Goal: Information Seeking & Learning: Learn about a topic

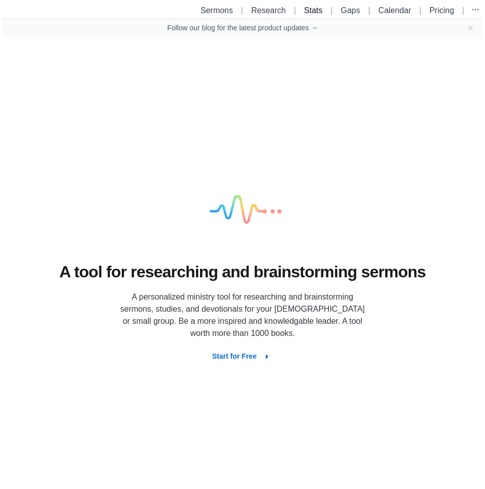
click at [317, 10] on link "Stats" at bounding box center [313, 10] width 18 height 9
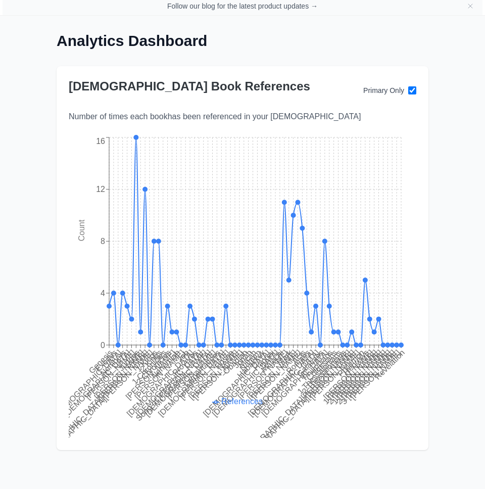
scroll to position [31, 0]
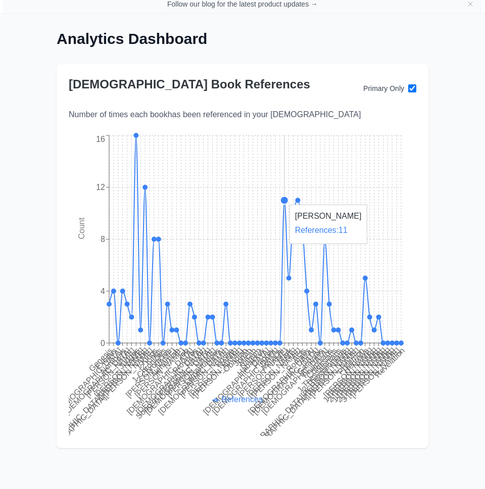
click at [282, 199] on circle at bounding box center [284, 200] width 8 height 8
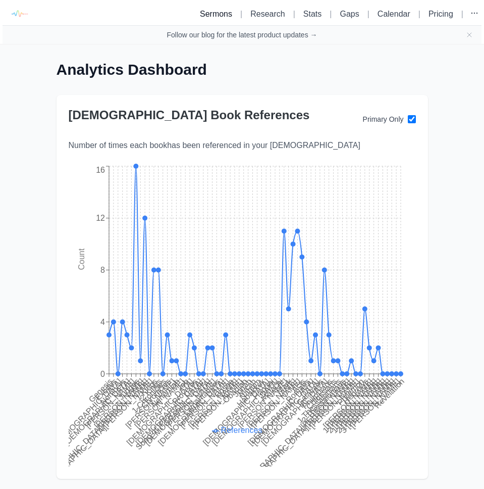
click at [210, 13] on link "Sermons" at bounding box center [216, 14] width 32 height 9
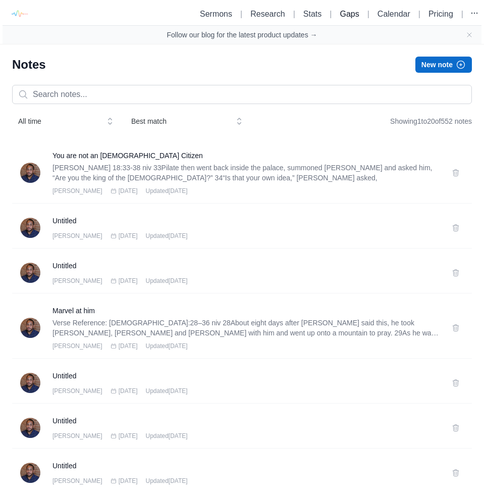
click at [342, 15] on link "Gaps" at bounding box center [349, 14] width 19 height 9
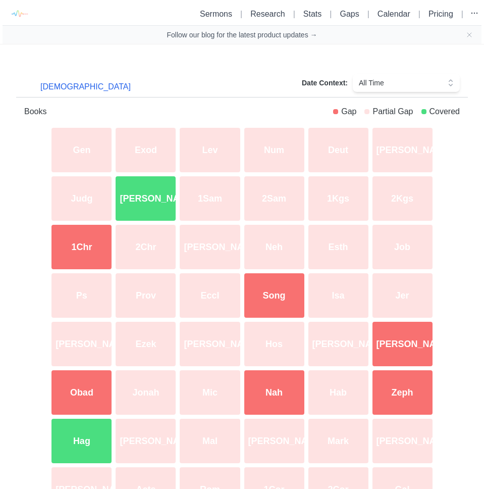
click at [137, 198] on div "[PERSON_NAME]" at bounding box center [146, 198] width 64 height 48
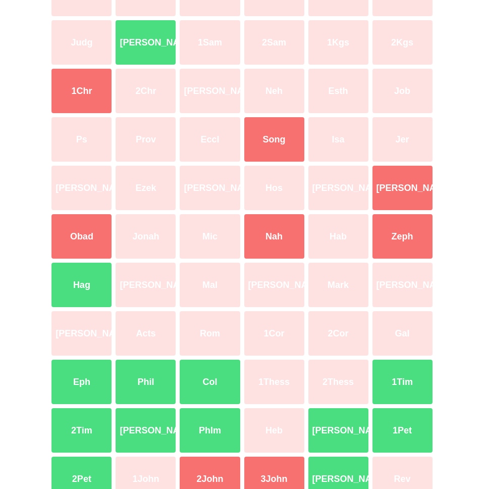
scroll to position [198, 0]
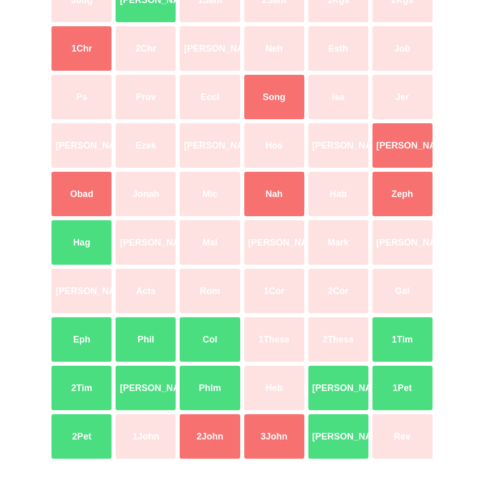
click at [98, 242] on div "Hag" at bounding box center [81, 242] width 64 height 48
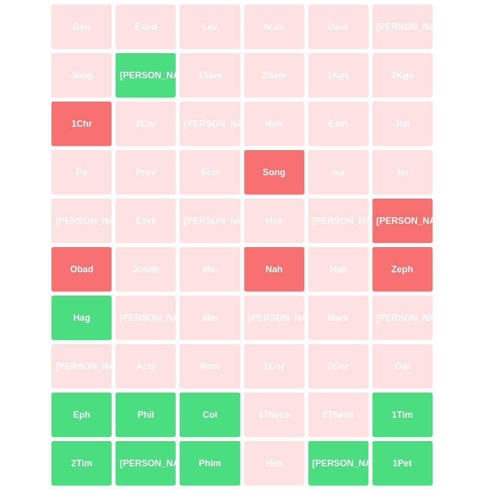
scroll to position [198, 0]
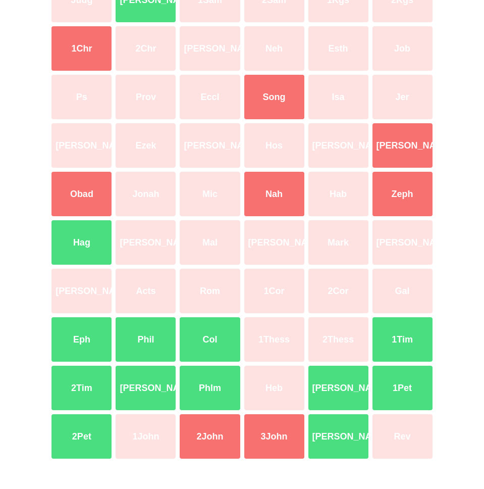
click at [90, 342] on div "Eph" at bounding box center [81, 339] width 64 height 48
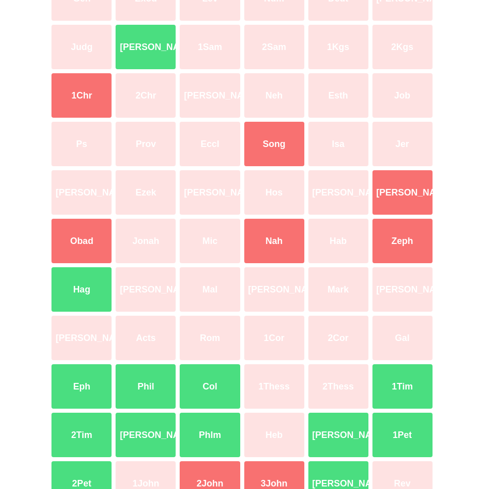
scroll to position [198, 0]
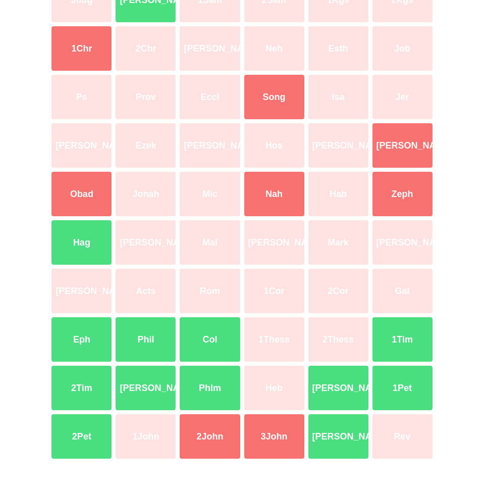
click at [415, 334] on div "1Tim" at bounding box center [403, 339] width 64 height 48
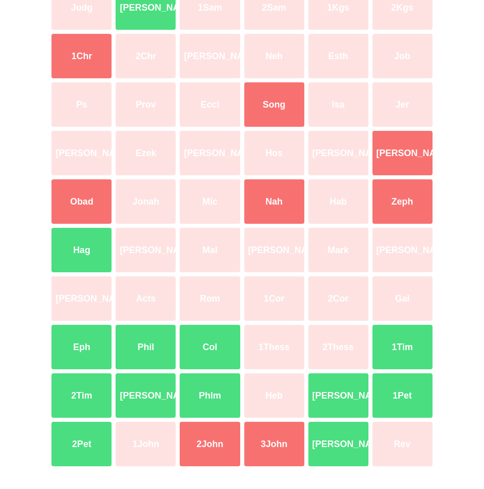
scroll to position [198, 0]
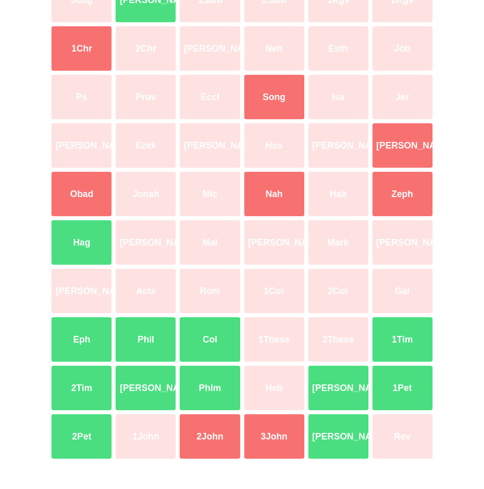
click at [213, 387] on div "Phlm" at bounding box center [210, 388] width 64 height 48
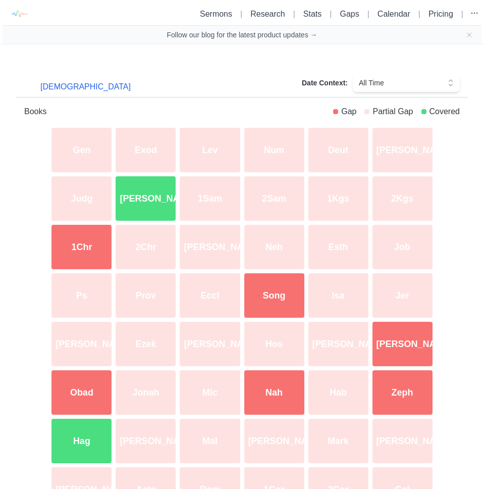
click at [74, 69] on div "[DEMOGRAPHIC_DATA]" at bounding box center [85, 83] width 123 height 28
click at [126, 83] on div "[DEMOGRAPHIC_DATA] Date Context: All Time" at bounding box center [242, 79] width 452 height 37
